Goal: Task Accomplishment & Management: Use online tool/utility

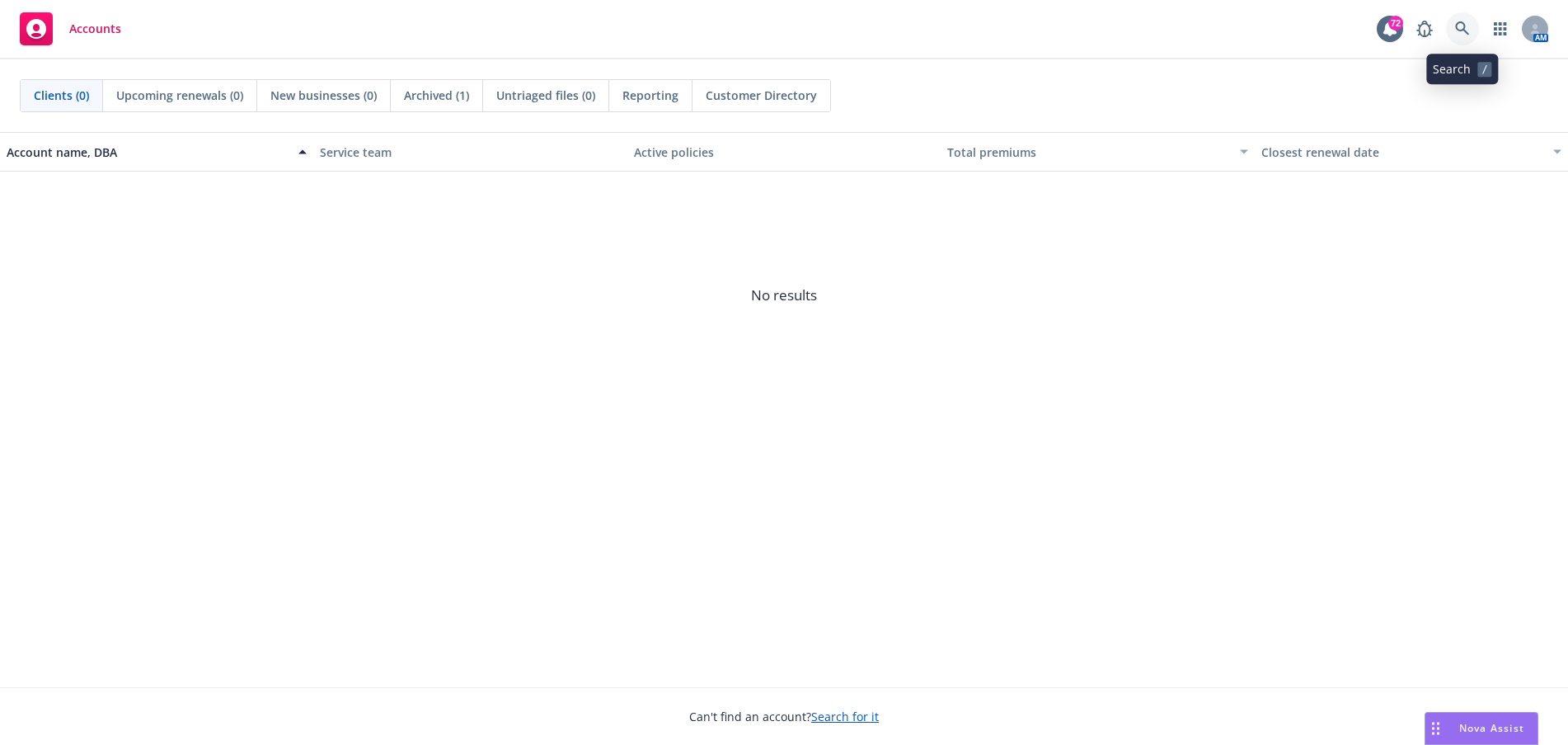
click at [1468, 17] on link at bounding box center [1462, 29] width 33 height 33
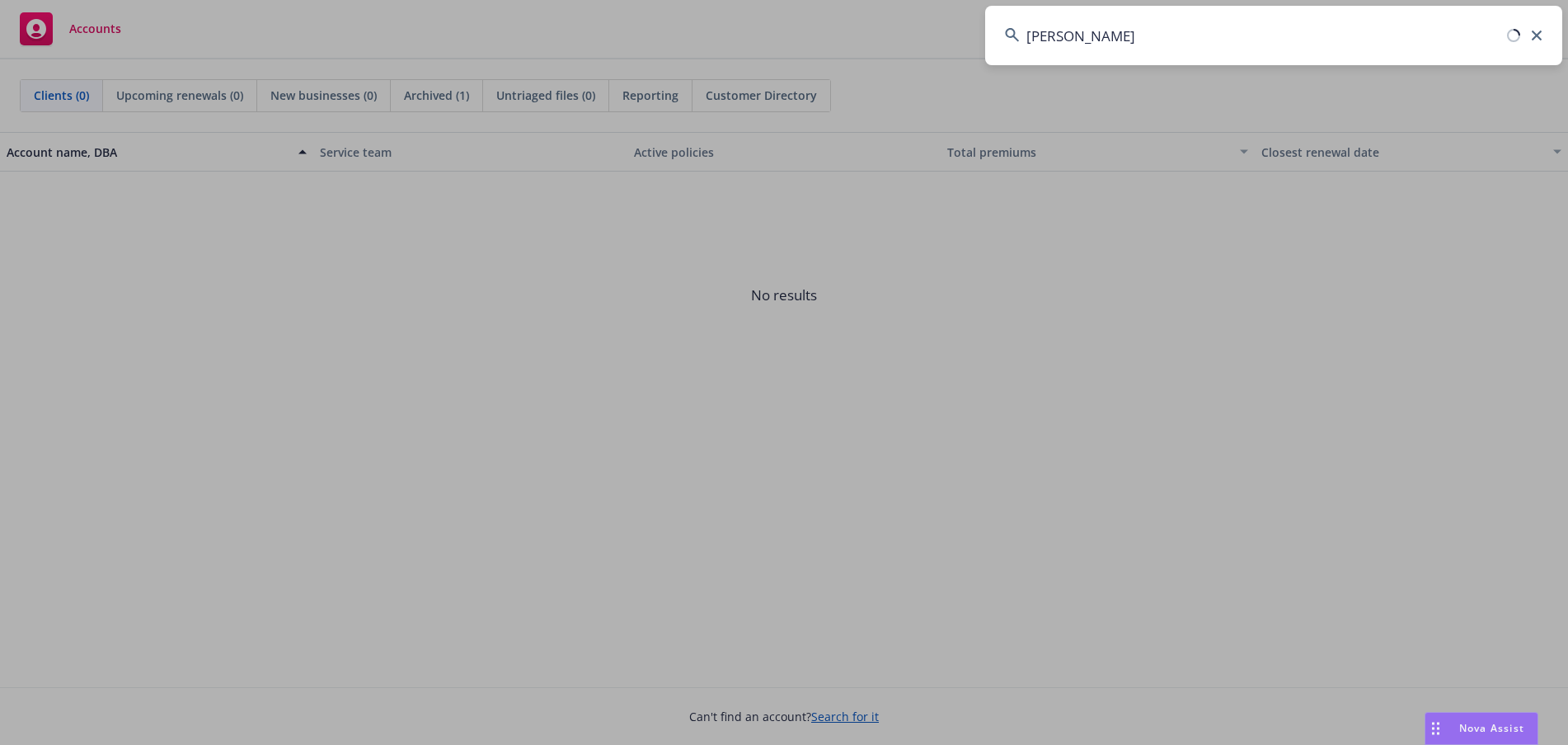
type input "[PERSON_NAME]"
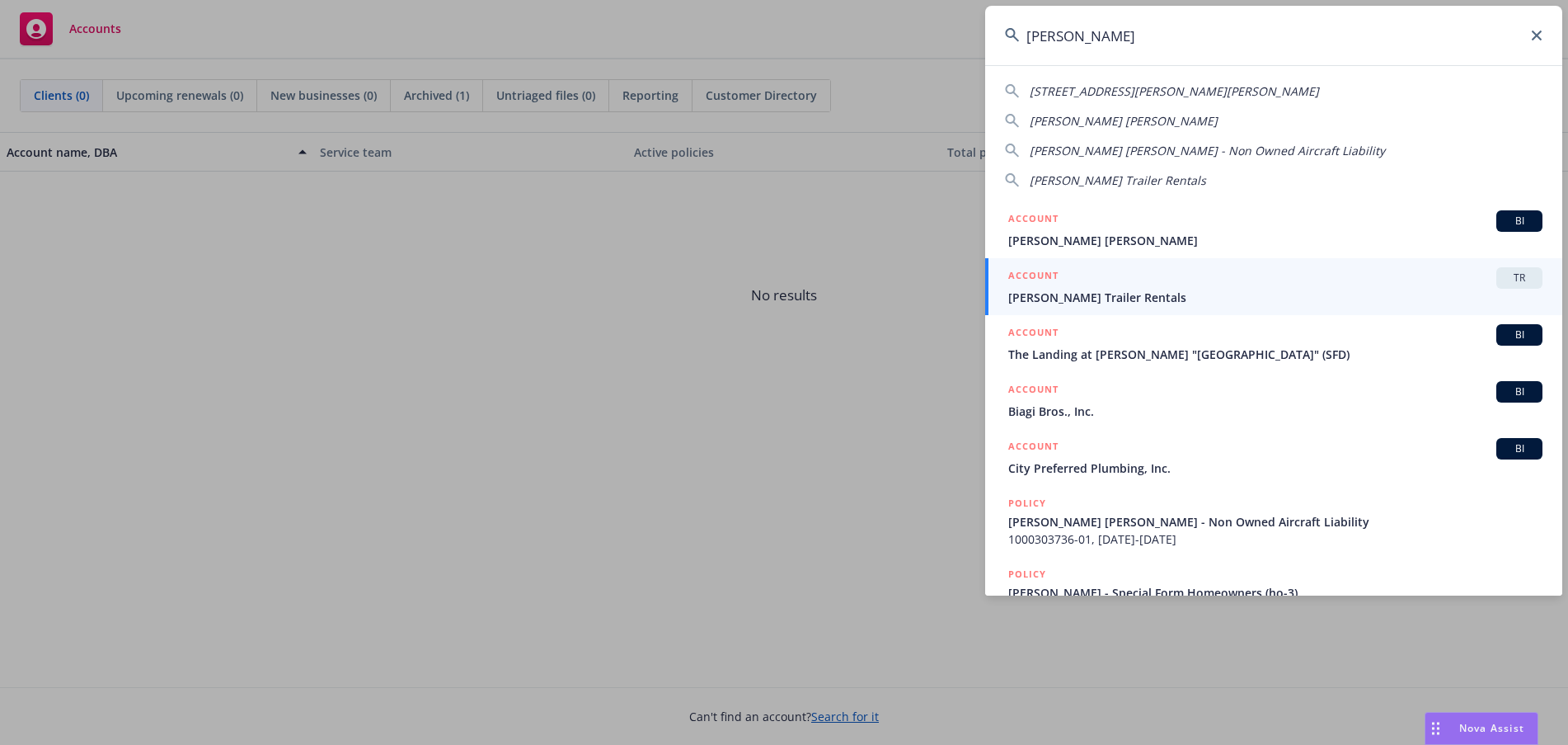
click at [1221, 291] on span "Mckinney Trailer Rentals" at bounding box center [1276, 297] width 534 height 17
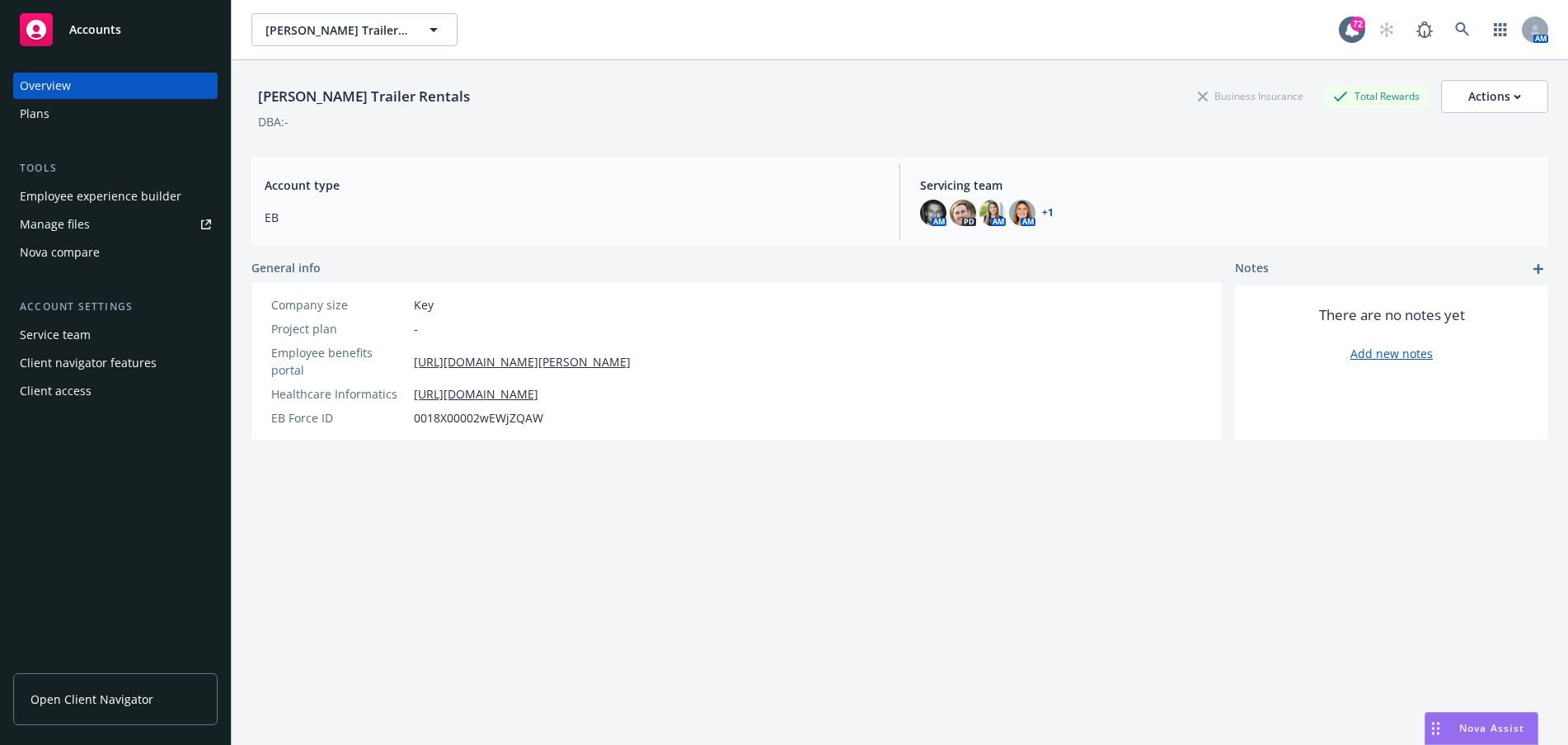
click at [112, 204] on div "Employee experience builder" at bounding box center [100, 197] width 162 height 26
click at [112, 190] on div "Employee experience builder" at bounding box center [100, 197] width 162 height 26
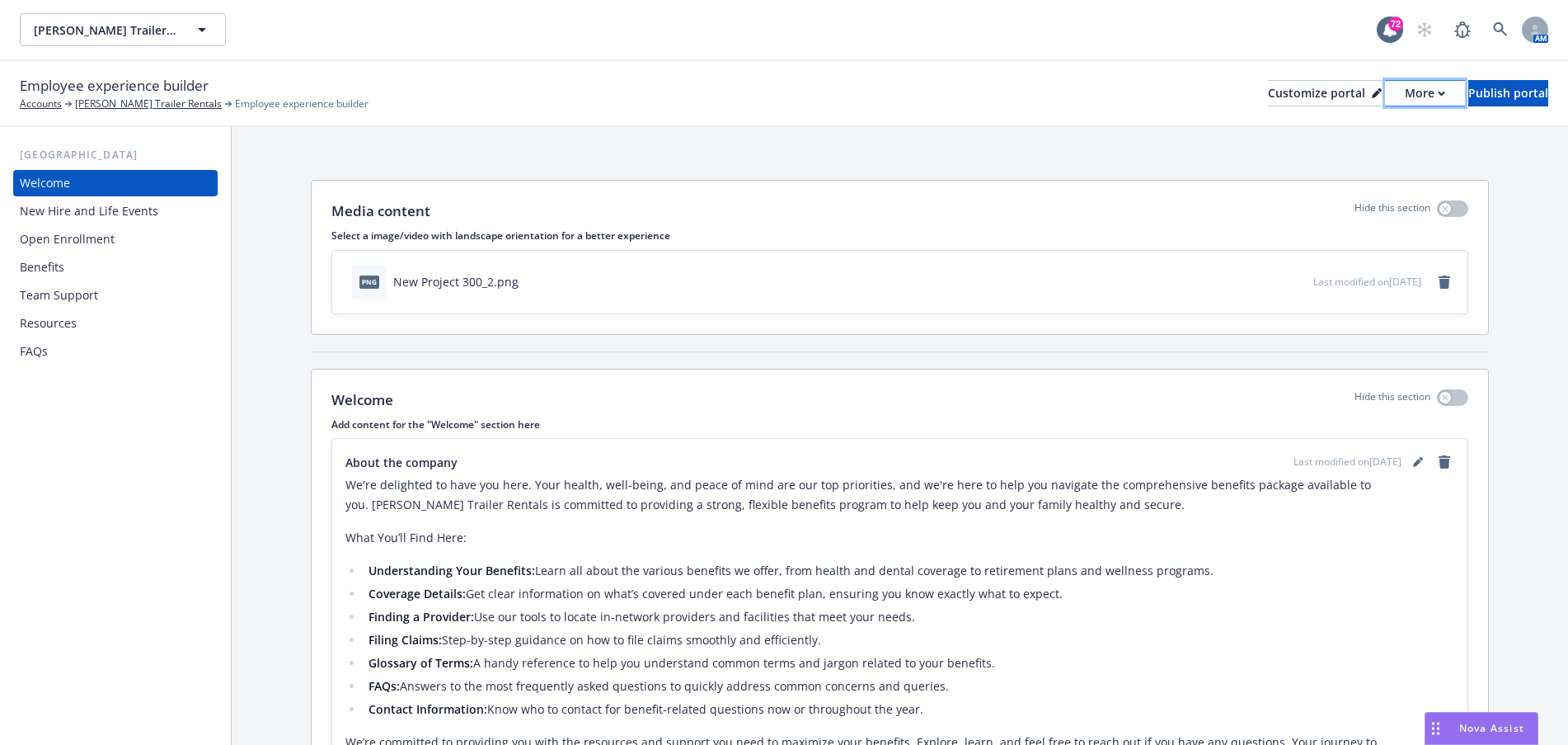
click at [1438, 94] on icon "button" at bounding box center [1441, 93] width 6 height 3
click at [1376, 122] on link "Copy preview link" at bounding box center [1337, 130] width 150 height 33
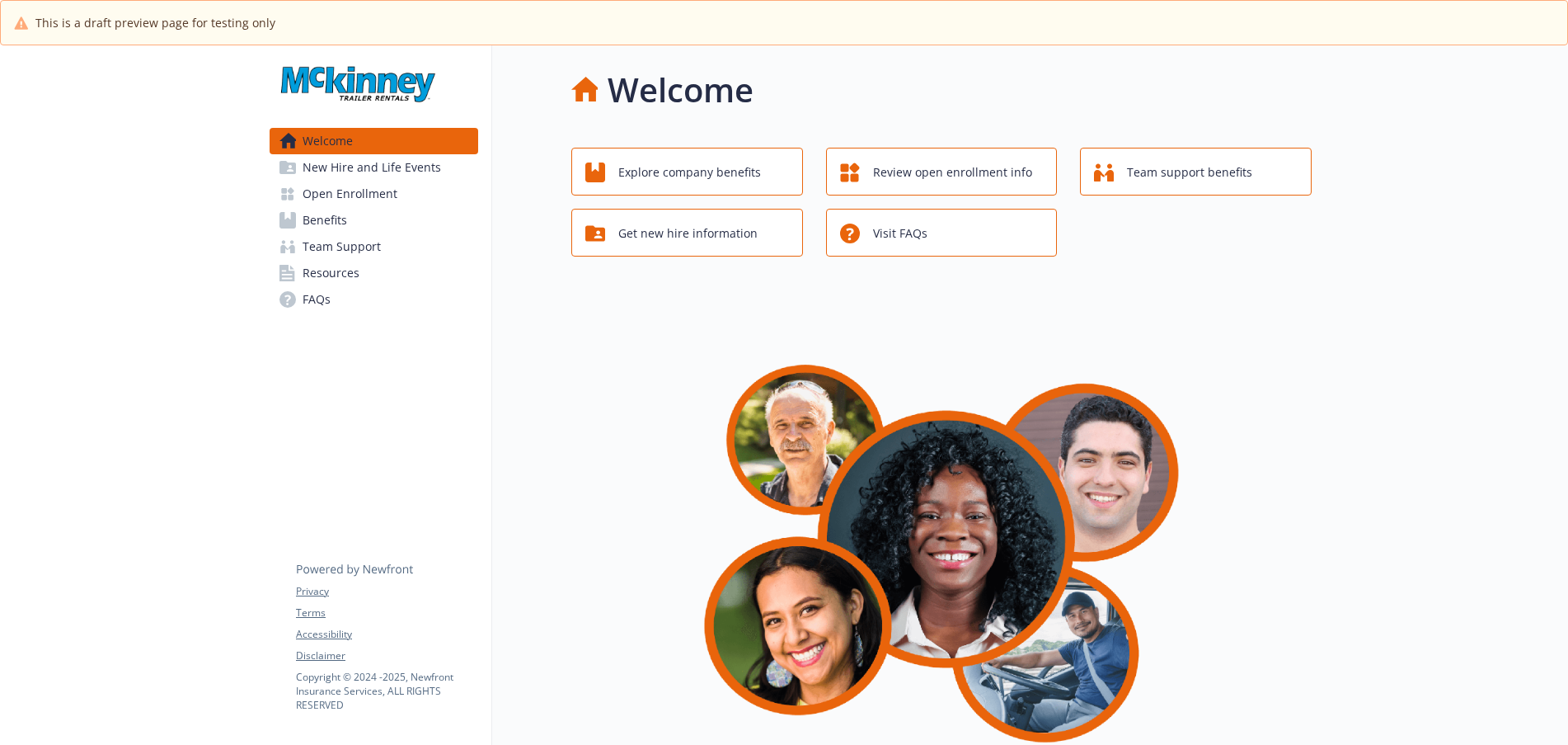
click at [81, 396] on div at bounding box center [128, 697] width 257 height 1304
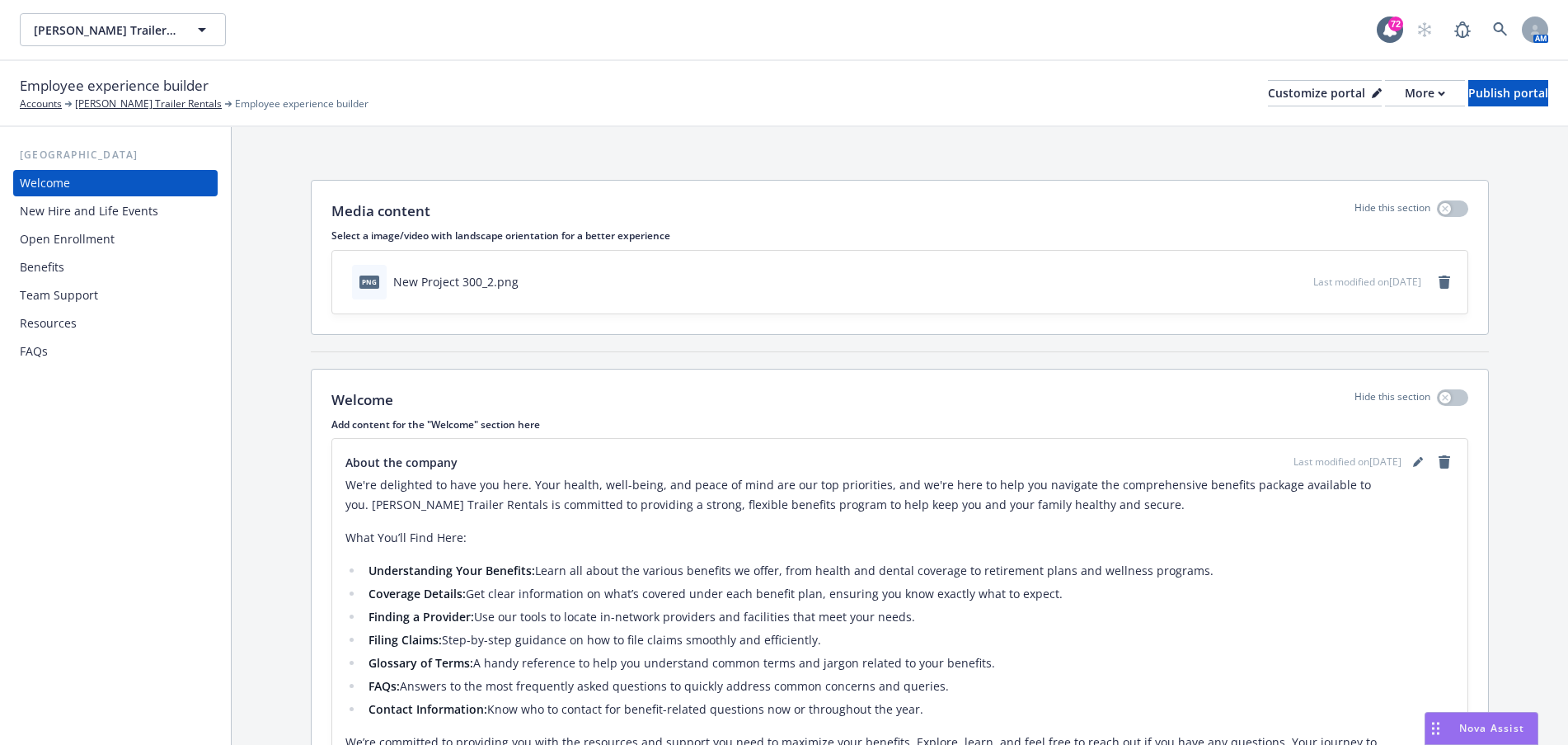
click at [100, 178] on div "Welcome" at bounding box center [115, 183] width 191 height 26
click at [1268, 93] on div "Customize portal" at bounding box center [1324, 93] width 113 height 24
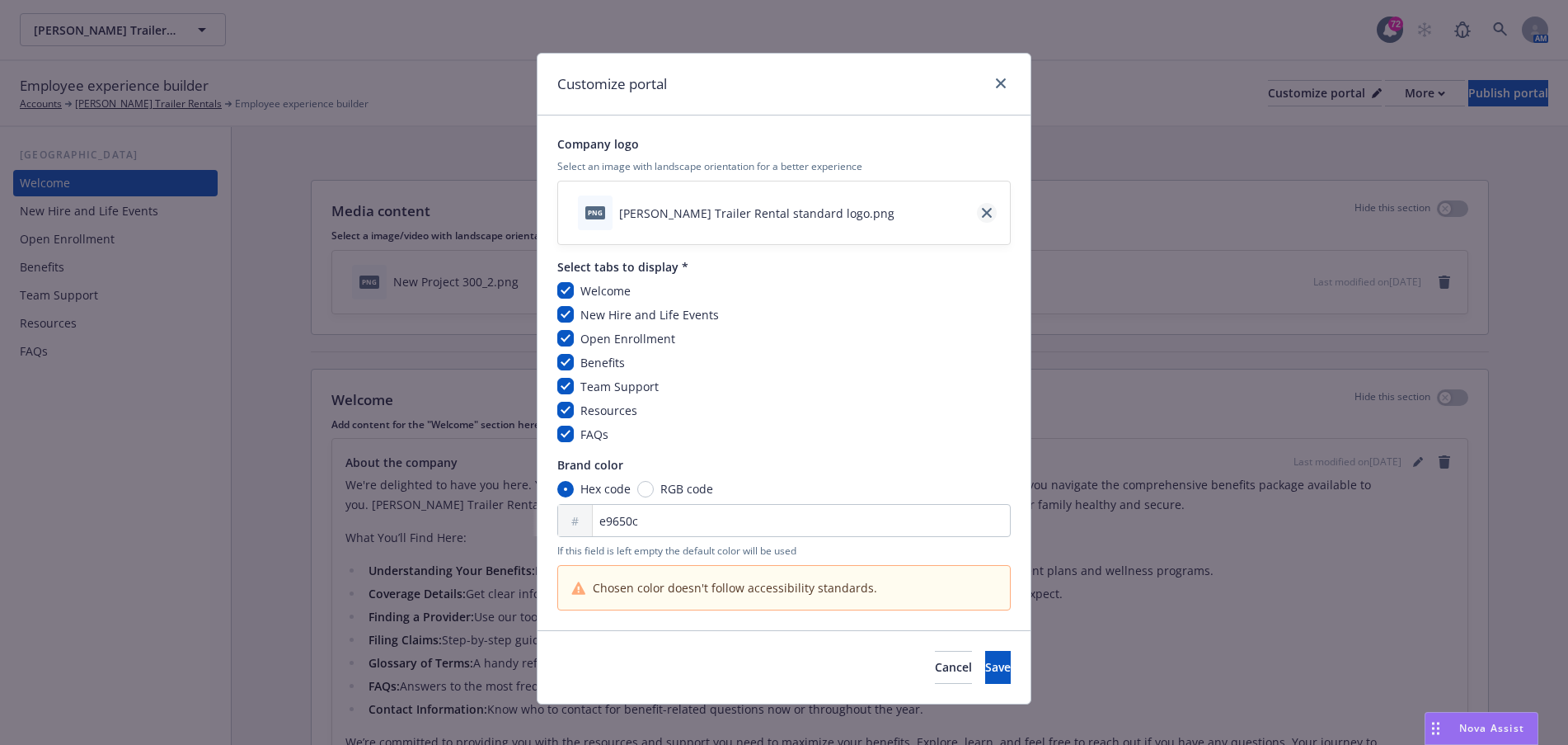
click at [981, 215] on icon "close" at bounding box center [986, 212] width 10 height 10
click at [985, 668] on span "Save" at bounding box center [997, 666] width 25 height 16
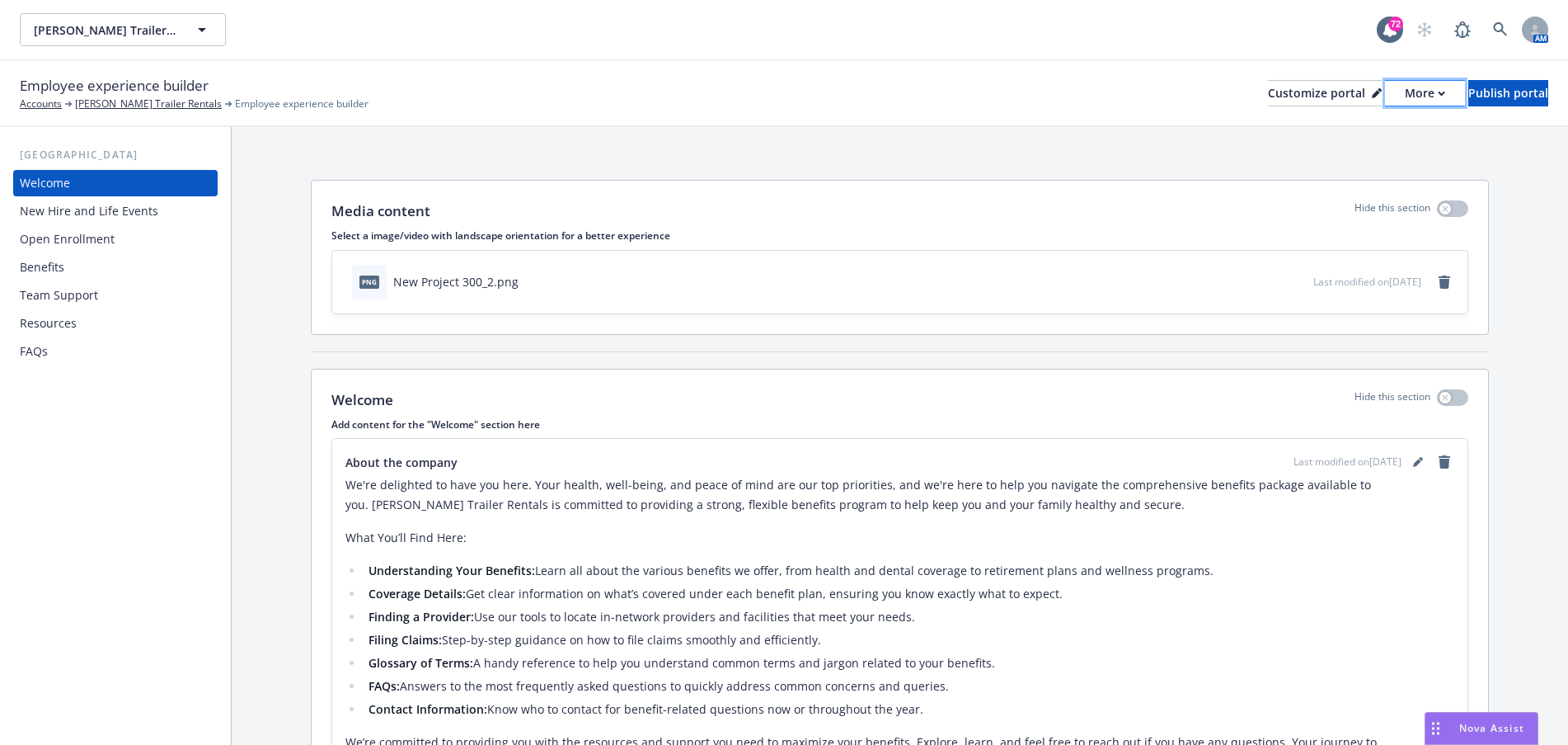
click at [1405, 103] on div "More" at bounding box center [1425, 93] width 40 height 24
click at [1365, 135] on link "Copy preview link" at bounding box center [1337, 130] width 150 height 33
